Goal: Transaction & Acquisition: Purchase product/service

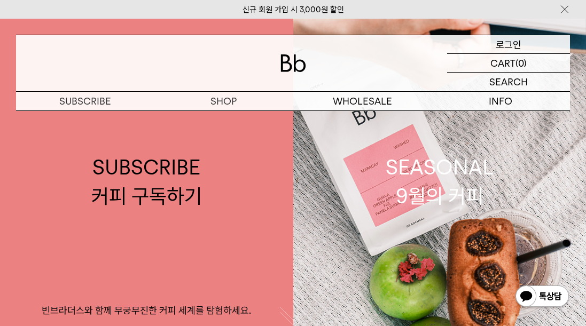
click at [498, 42] on p "로그인" at bounding box center [508, 44] width 26 height 18
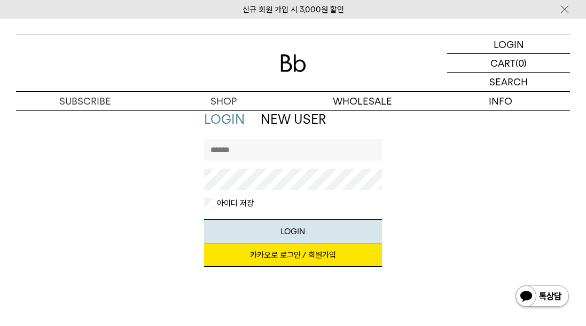
click at [269, 257] on link "카카오로 로그인 / 회원가입" at bounding box center [292, 254] width 177 height 23
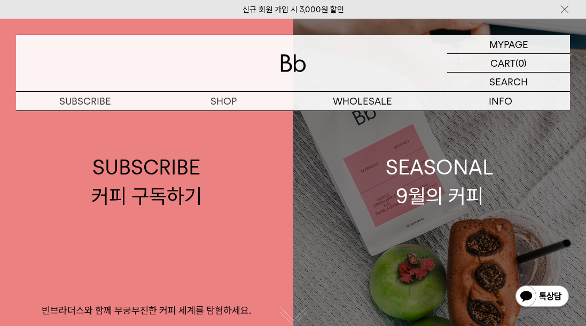
click at [459, 190] on div "SEASONAL 9월의 커피" at bounding box center [439, 181] width 108 height 57
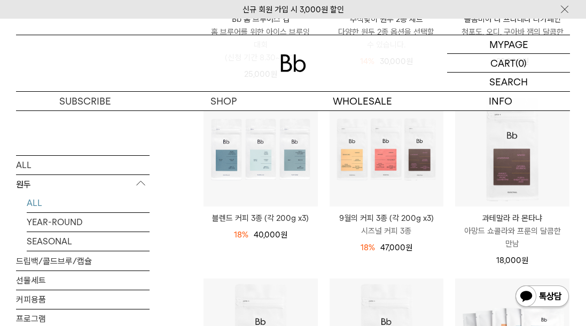
scroll to position [107, 0]
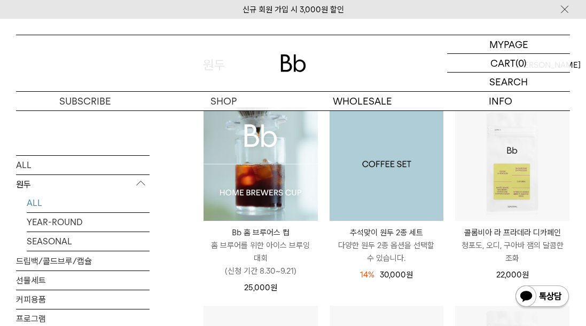
click at [360, 175] on img at bounding box center [386, 164] width 114 height 114
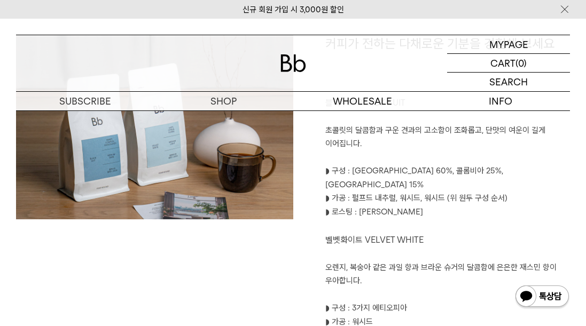
scroll to position [481, 0]
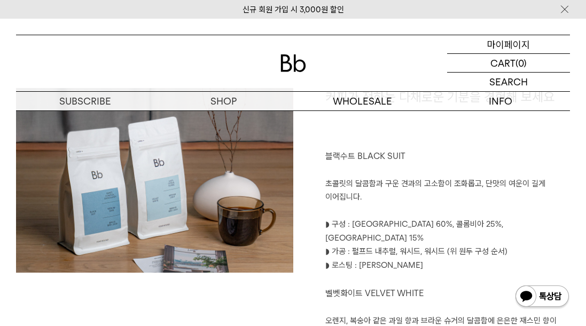
click at [515, 40] on p "마이페이지" at bounding box center [508, 44] width 43 height 18
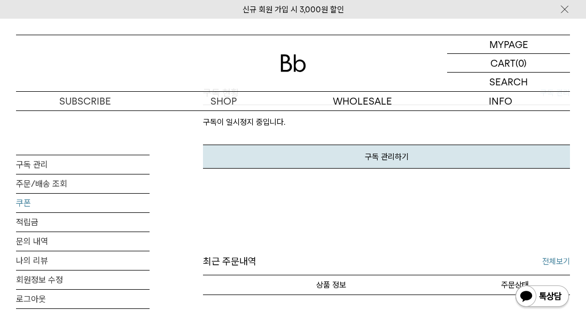
scroll to position [53, 0]
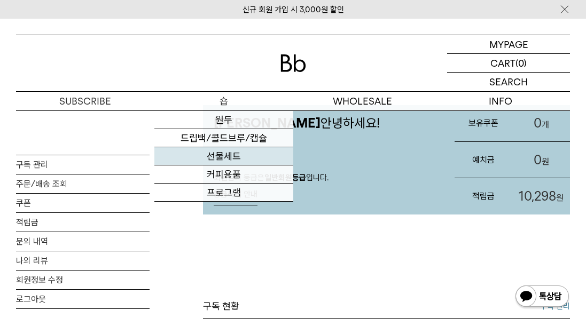
click at [212, 155] on link "선물세트" at bounding box center [223, 156] width 138 height 18
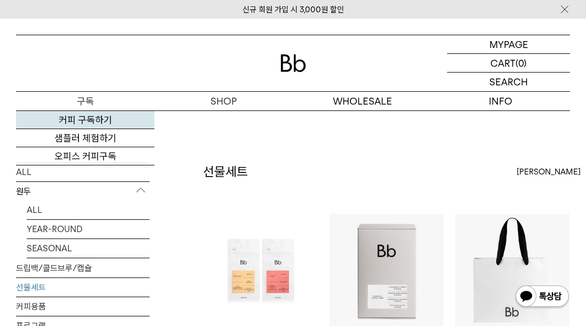
click at [77, 122] on link "커피 구독하기" at bounding box center [85, 120] width 138 height 18
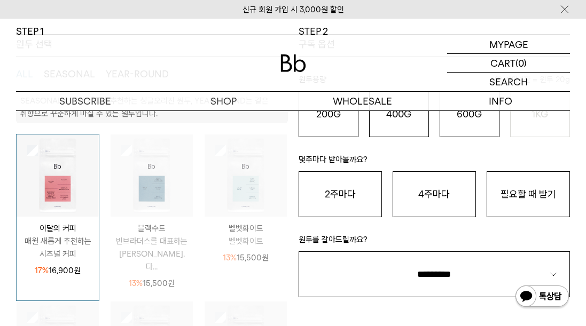
scroll to position [53, 0]
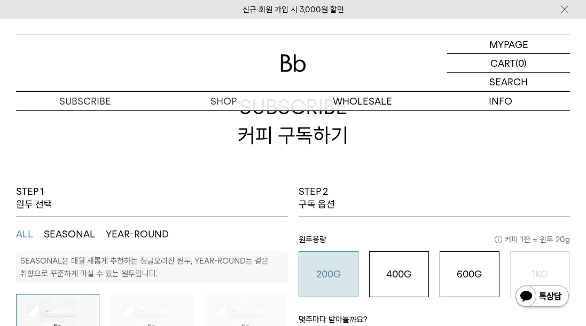
click at [327, 266] on button "200G 16,900 원" at bounding box center [328, 274] width 60 height 46
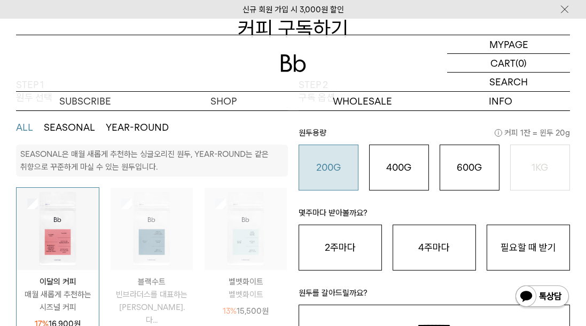
scroll to position [214, 0]
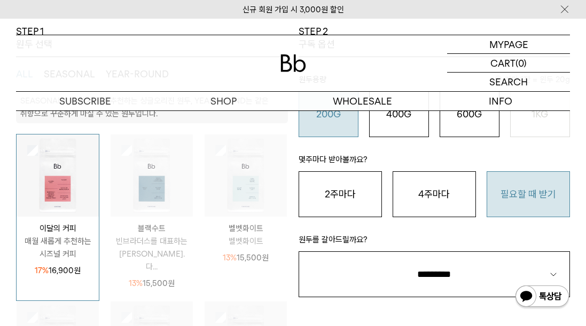
drag, startPoint x: 549, startPoint y: 196, endPoint x: 531, endPoint y: 202, distance: 19.1
click at [548, 197] on button "필요할 때 받기" at bounding box center [527, 194] width 83 height 46
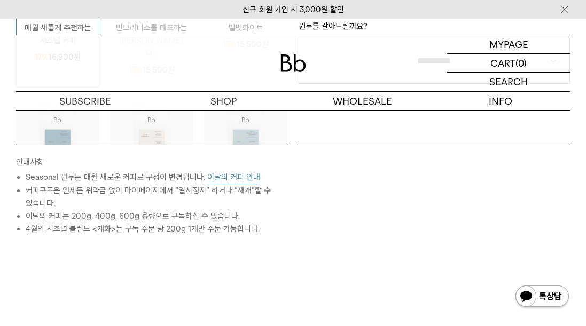
scroll to position [267, 0]
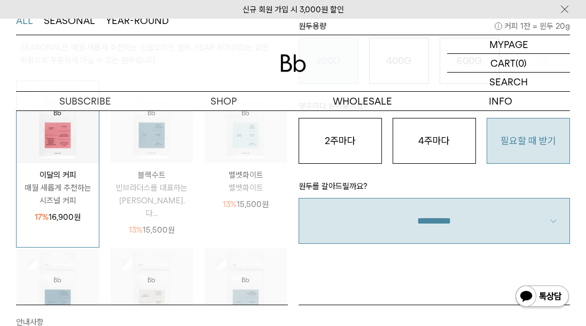
click at [462, 217] on select "**********" at bounding box center [434, 221] width 272 height 46
select select "**"
click at [298, 198] on select "**********" at bounding box center [434, 221] width 272 height 46
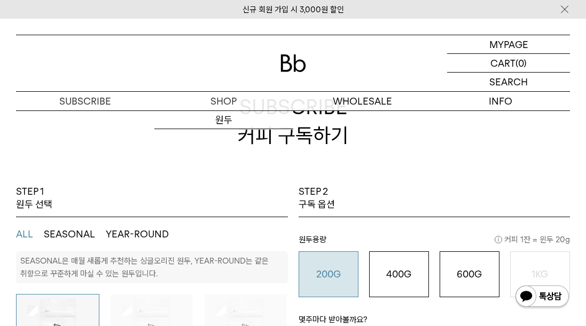
scroll to position [0, 0]
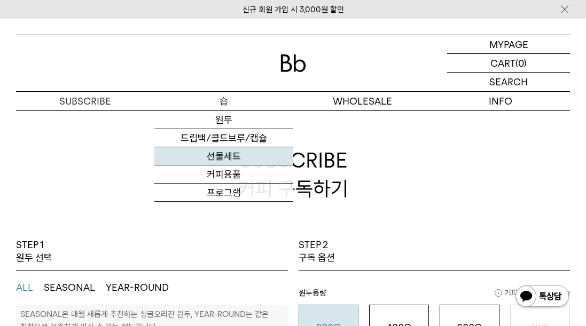
click at [221, 159] on link "선물세트" at bounding box center [223, 156] width 138 height 18
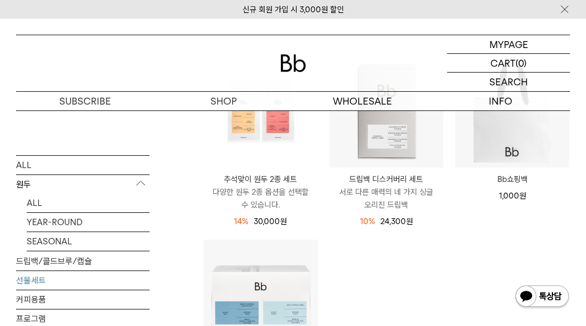
scroll to position [107, 0]
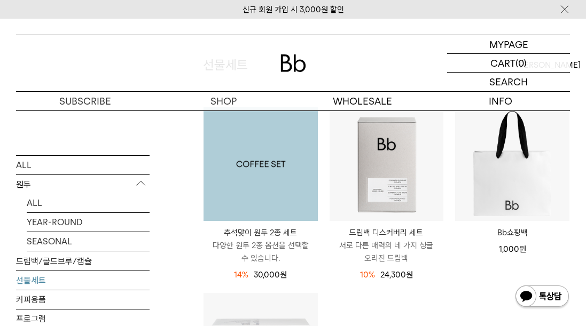
click at [272, 203] on img at bounding box center [260, 164] width 114 height 114
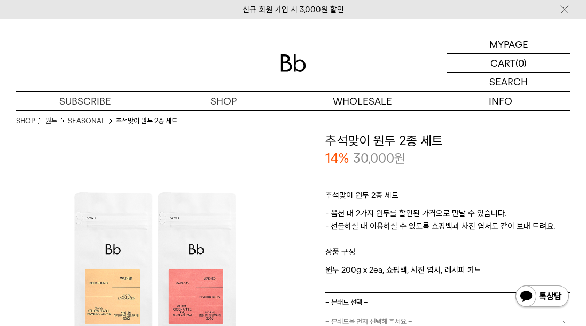
scroll to position [107, 0]
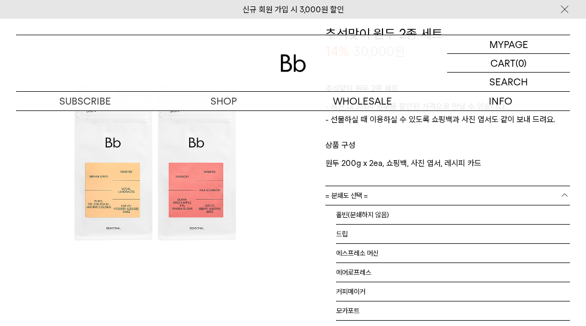
click at [402, 197] on link "= 분쇄도 선택 =" at bounding box center [447, 195] width 245 height 19
click at [382, 214] on li "홀빈(분쇄하지 않음)" at bounding box center [453, 215] width 234 height 19
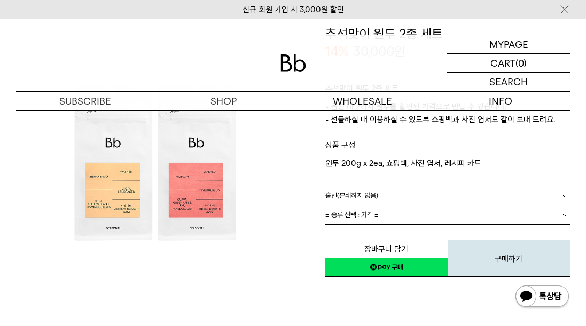
click at [370, 215] on span "= 종류 선택 : 가격 =" at bounding box center [351, 215] width 53 height 19
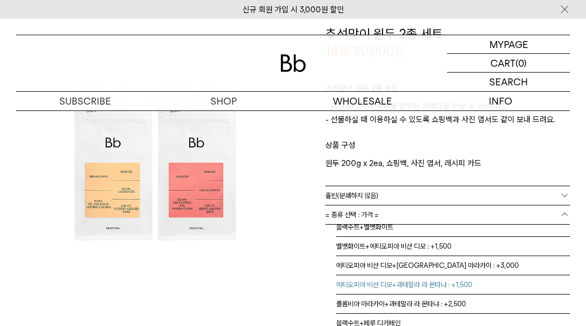
scroll to position [0, 0]
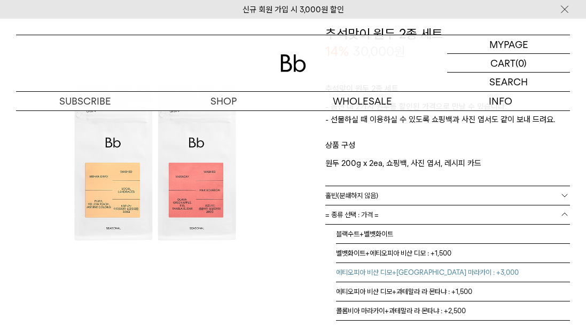
click at [367, 274] on li "에티오피아 비샨 디모+[GEOGRAPHIC_DATA] 마라카이 : +3,000" at bounding box center [453, 272] width 234 height 19
